Goal: Communication & Community: Connect with others

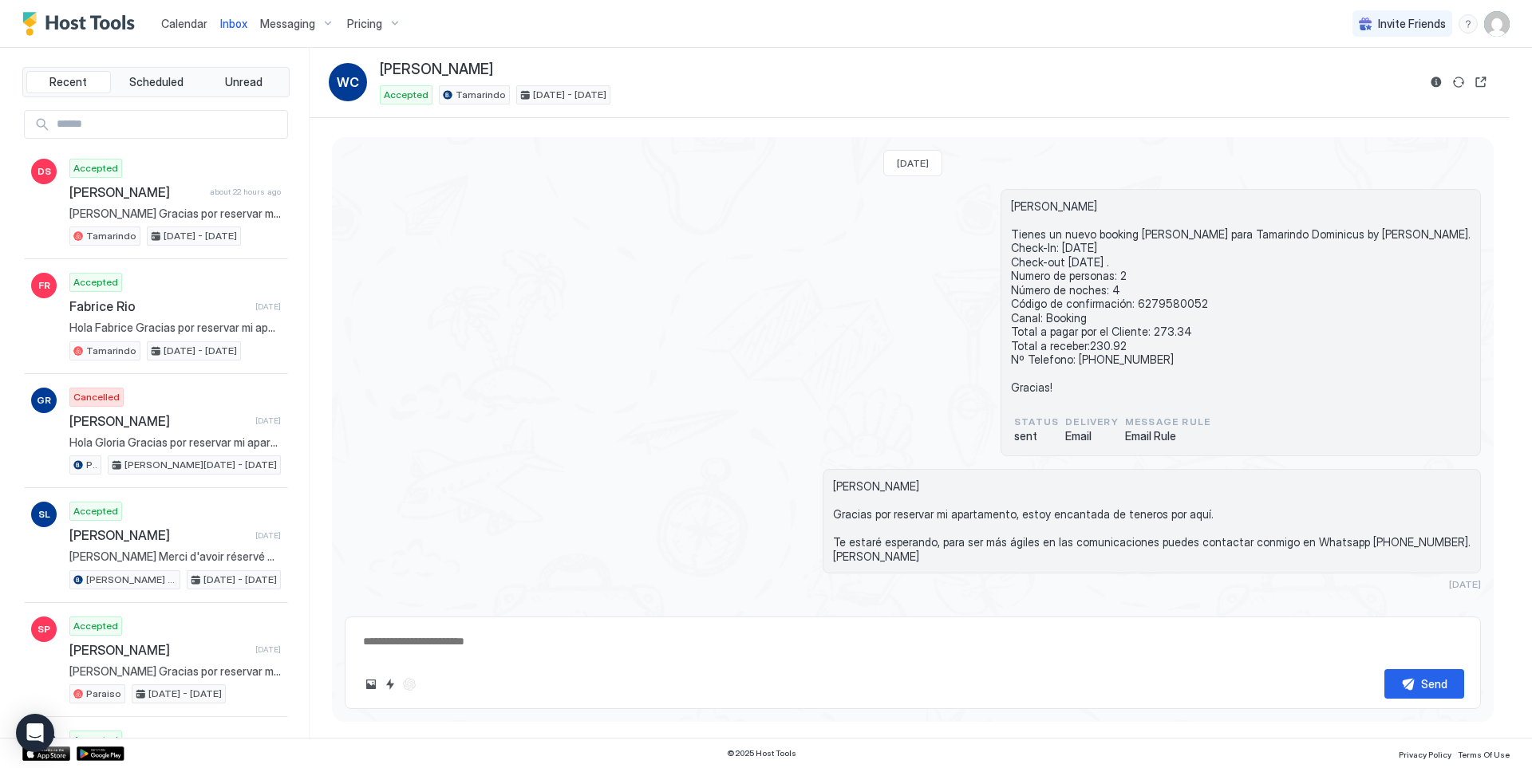
scroll to position [957, 0]
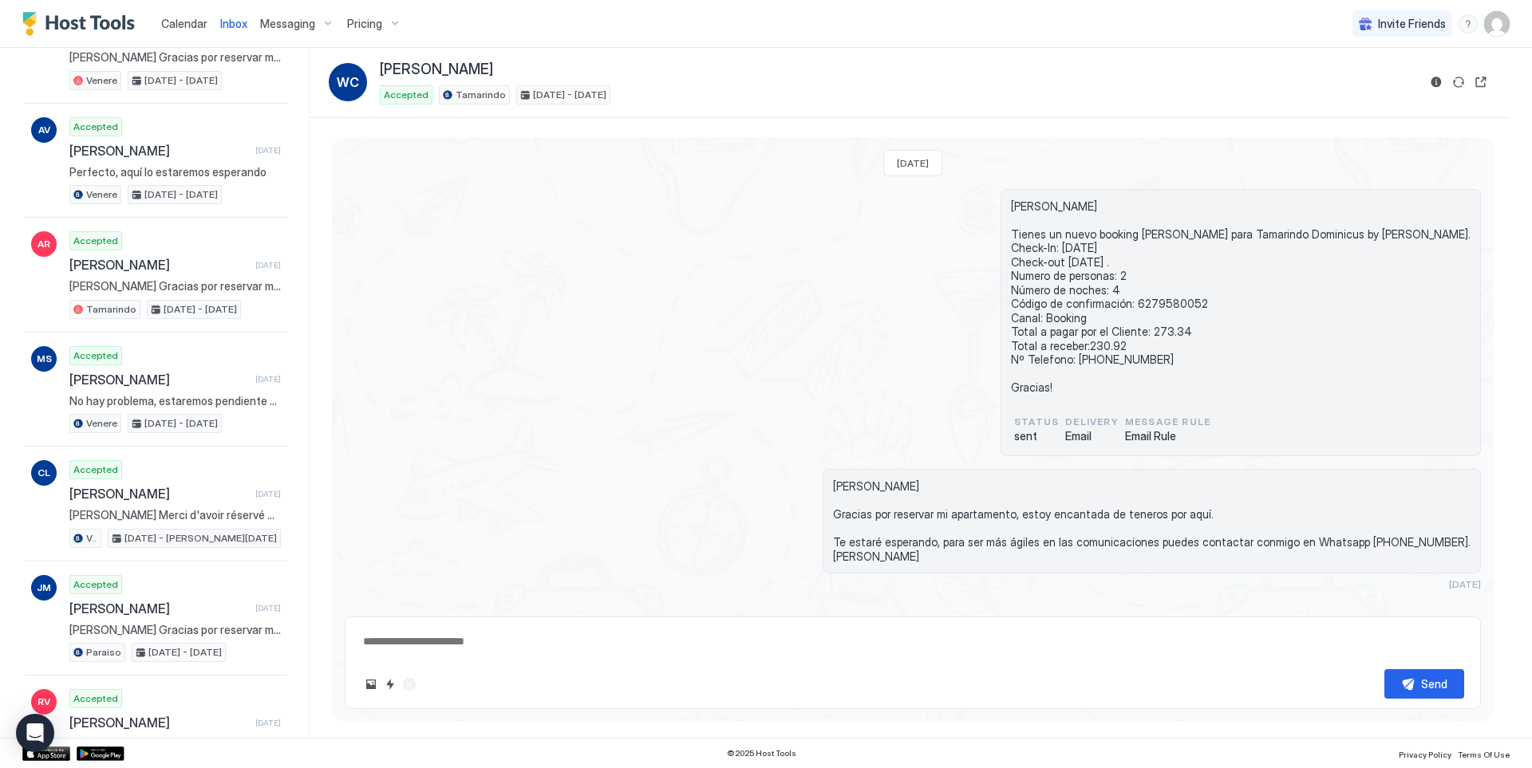
click at [182, 23] on span "Calendar" at bounding box center [184, 24] width 46 height 14
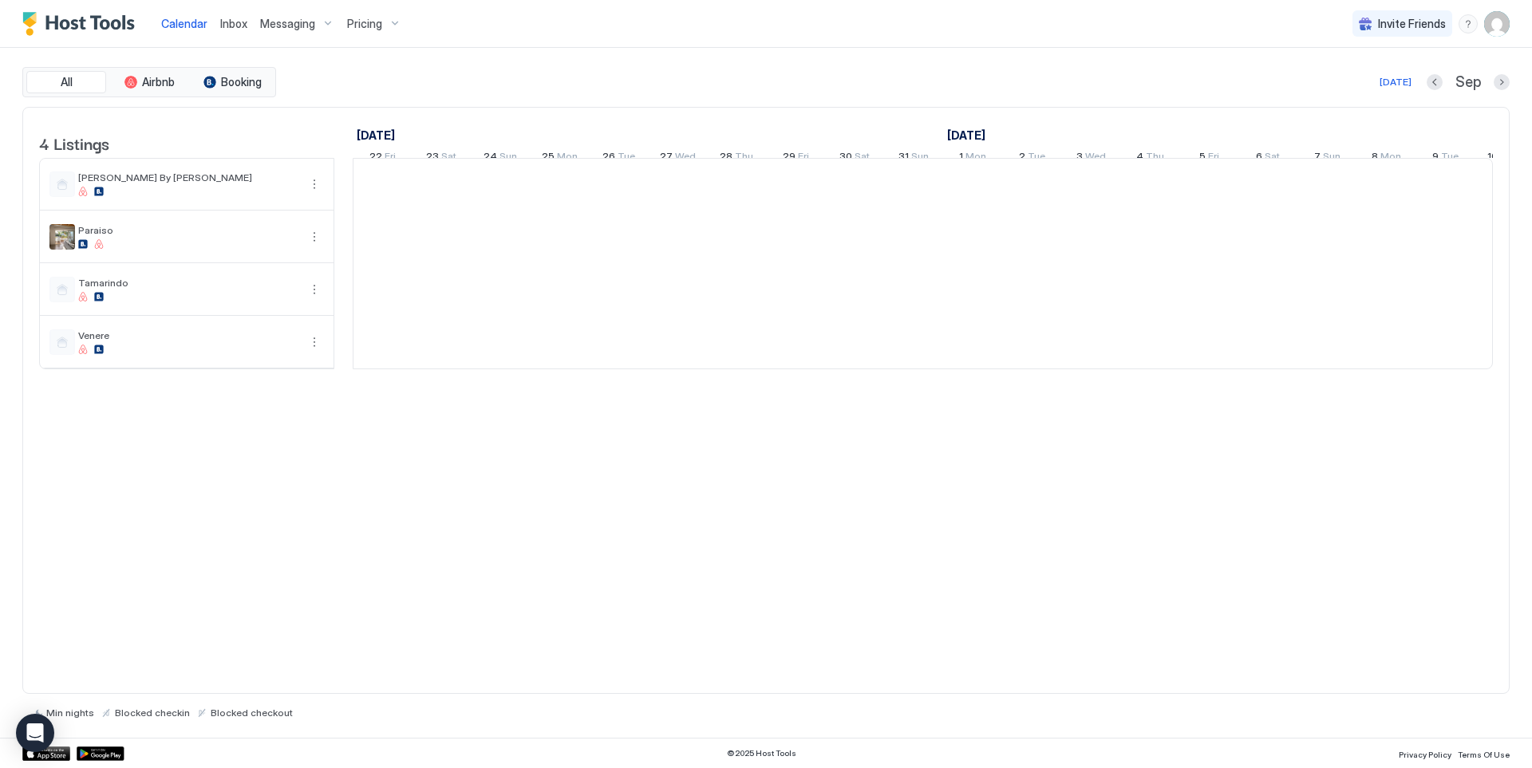
scroll to position [0, 886]
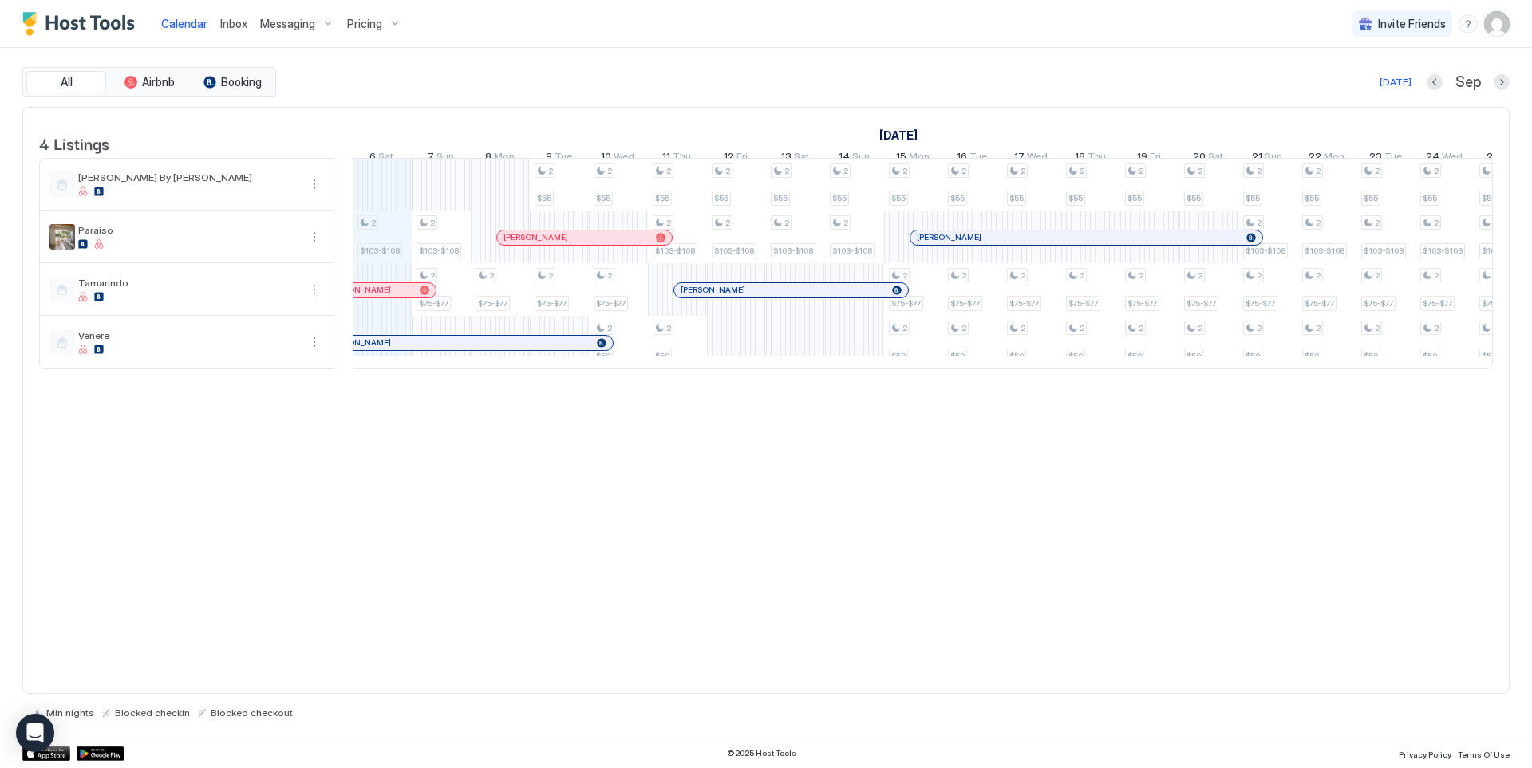
click at [228, 21] on span "Inbox" at bounding box center [233, 24] width 27 height 14
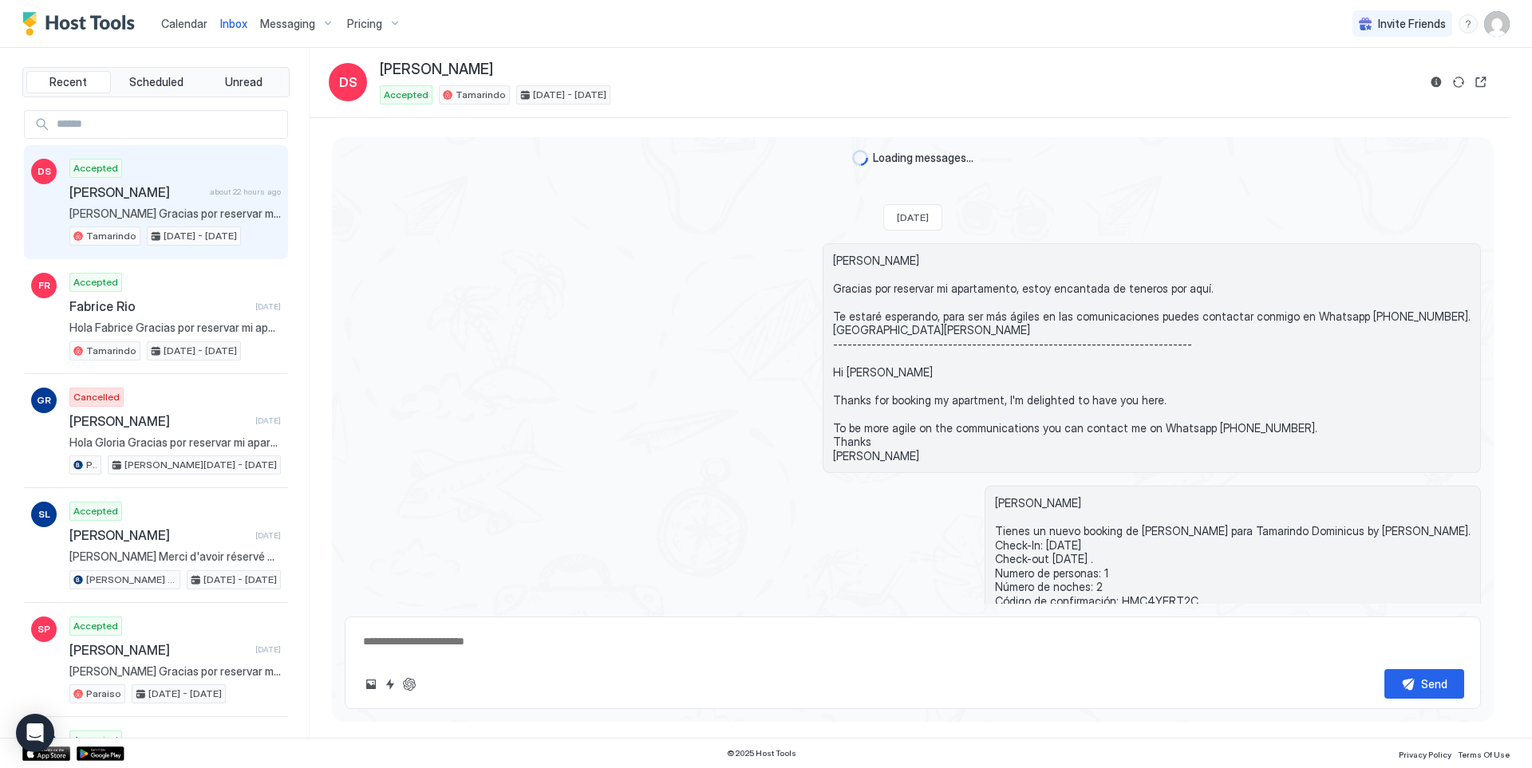
scroll to position [966, 0]
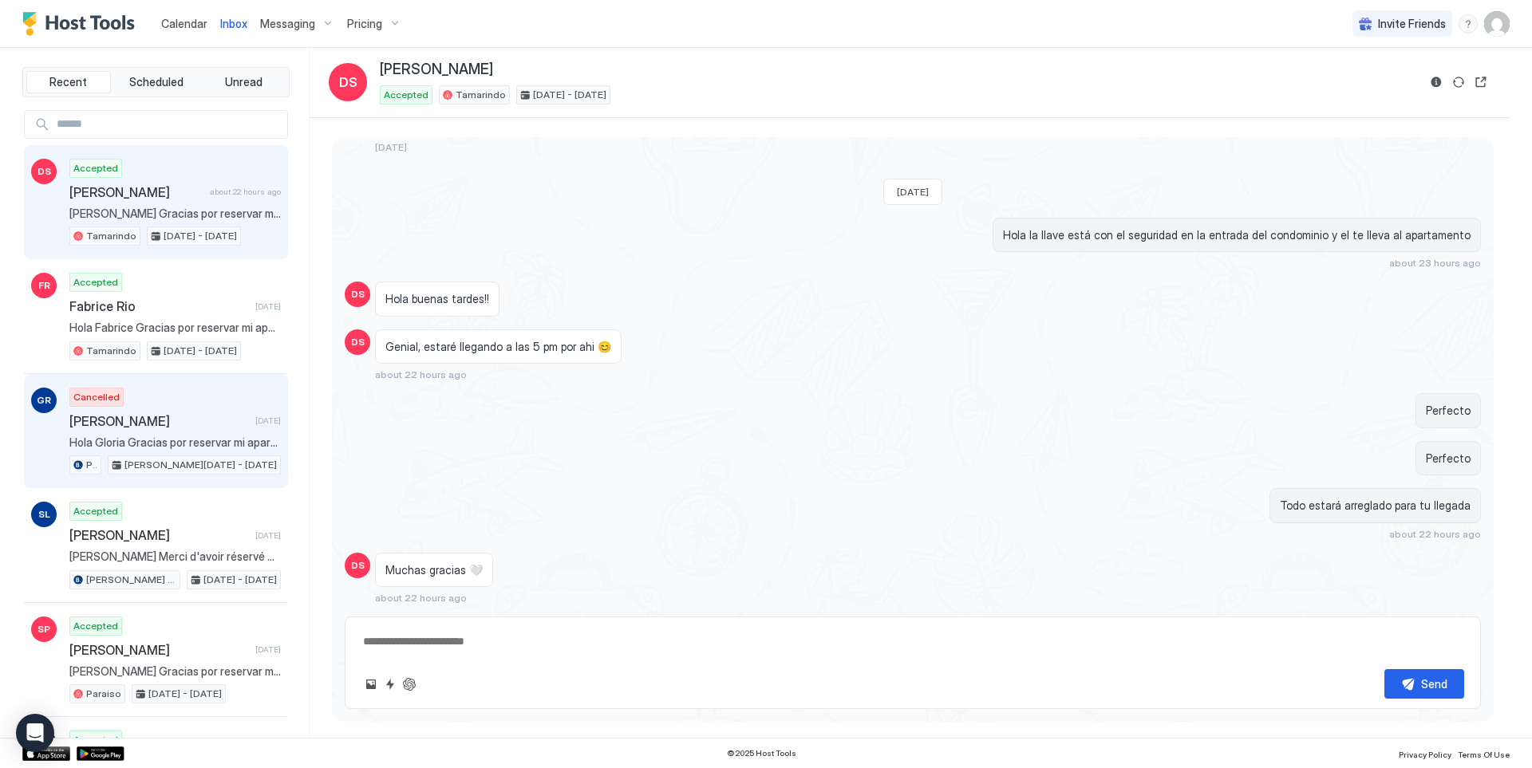
click at [181, 419] on span "[PERSON_NAME]" at bounding box center [158, 421] width 179 height 16
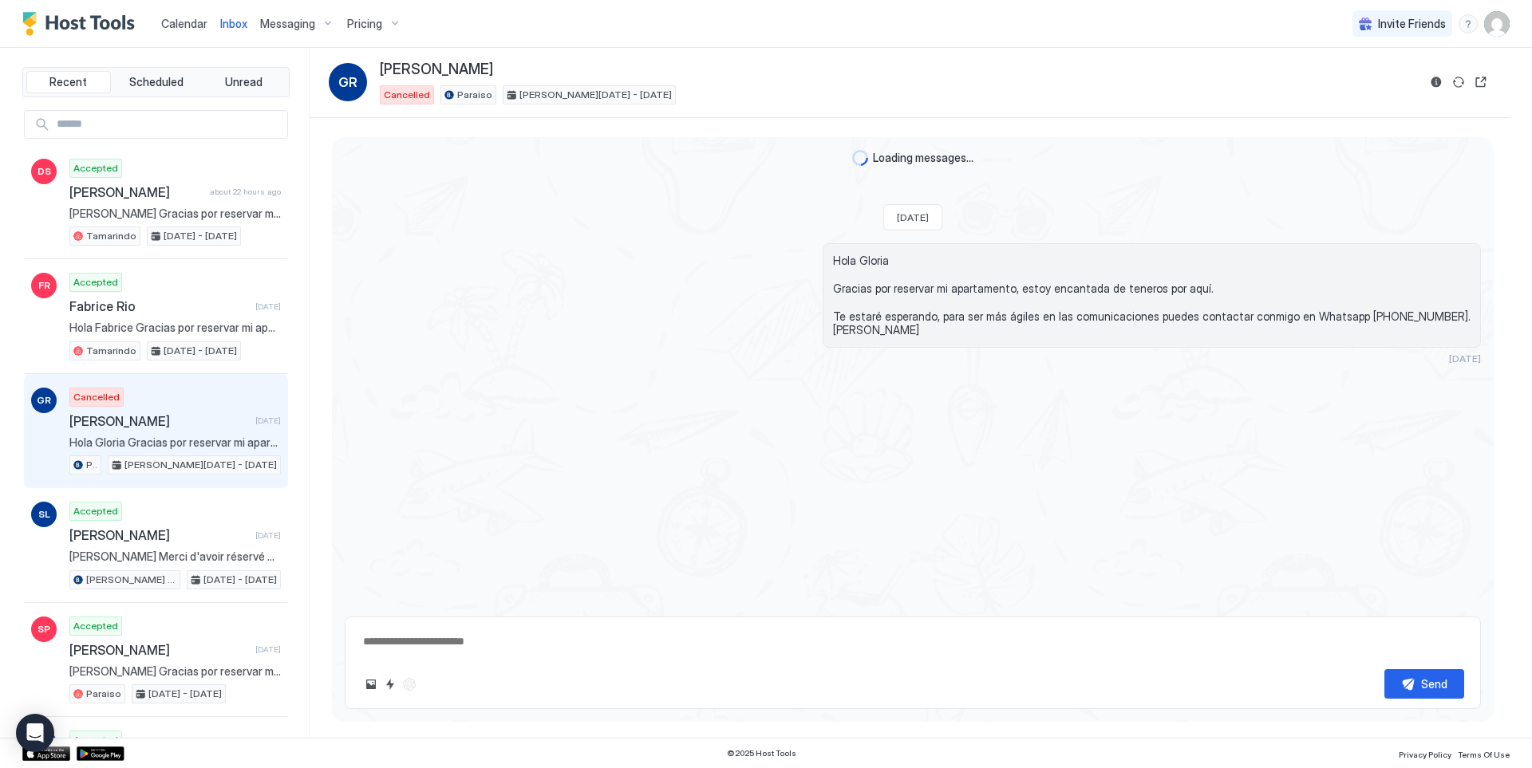
scroll to position [307, 0]
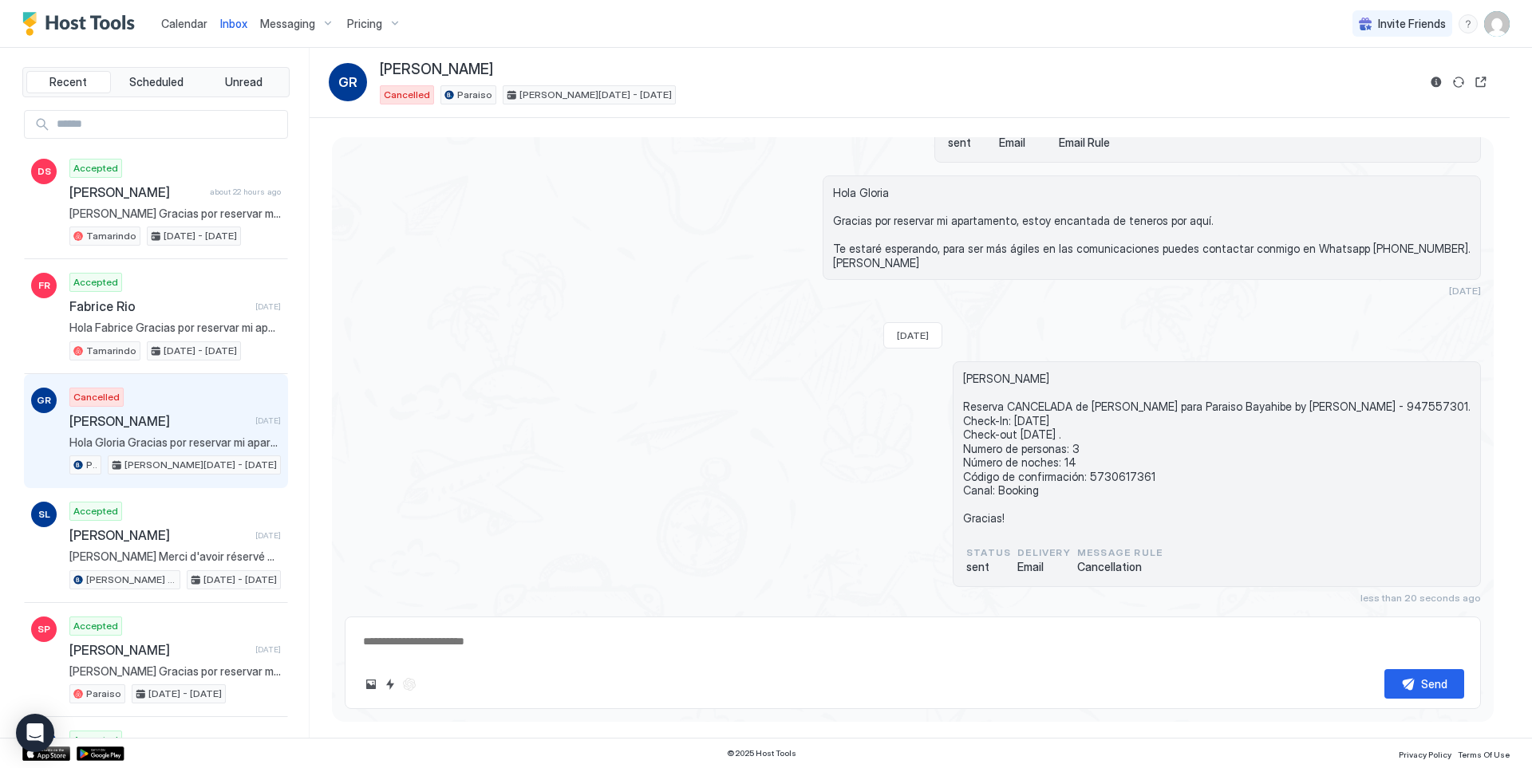
drag, startPoint x: 550, startPoint y: 67, endPoint x: 381, endPoint y: 75, distance: 168.5
click at [381, 75] on div "[PERSON_NAME]" at bounding box center [898, 70] width 1037 height 18
copy span "[PERSON_NAME]"
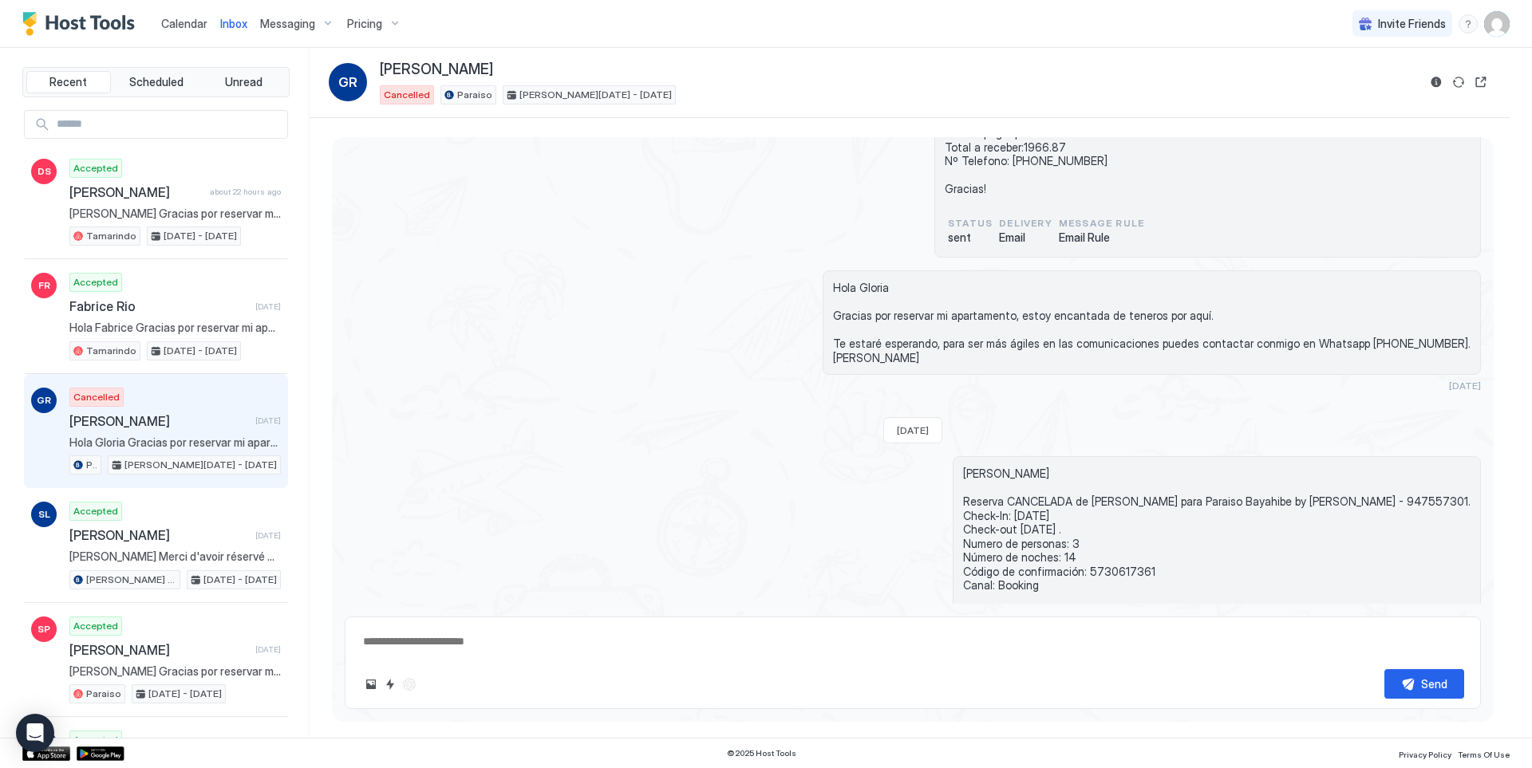
scroll to position [287, 0]
